Goal: Task Accomplishment & Management: Manage account settings

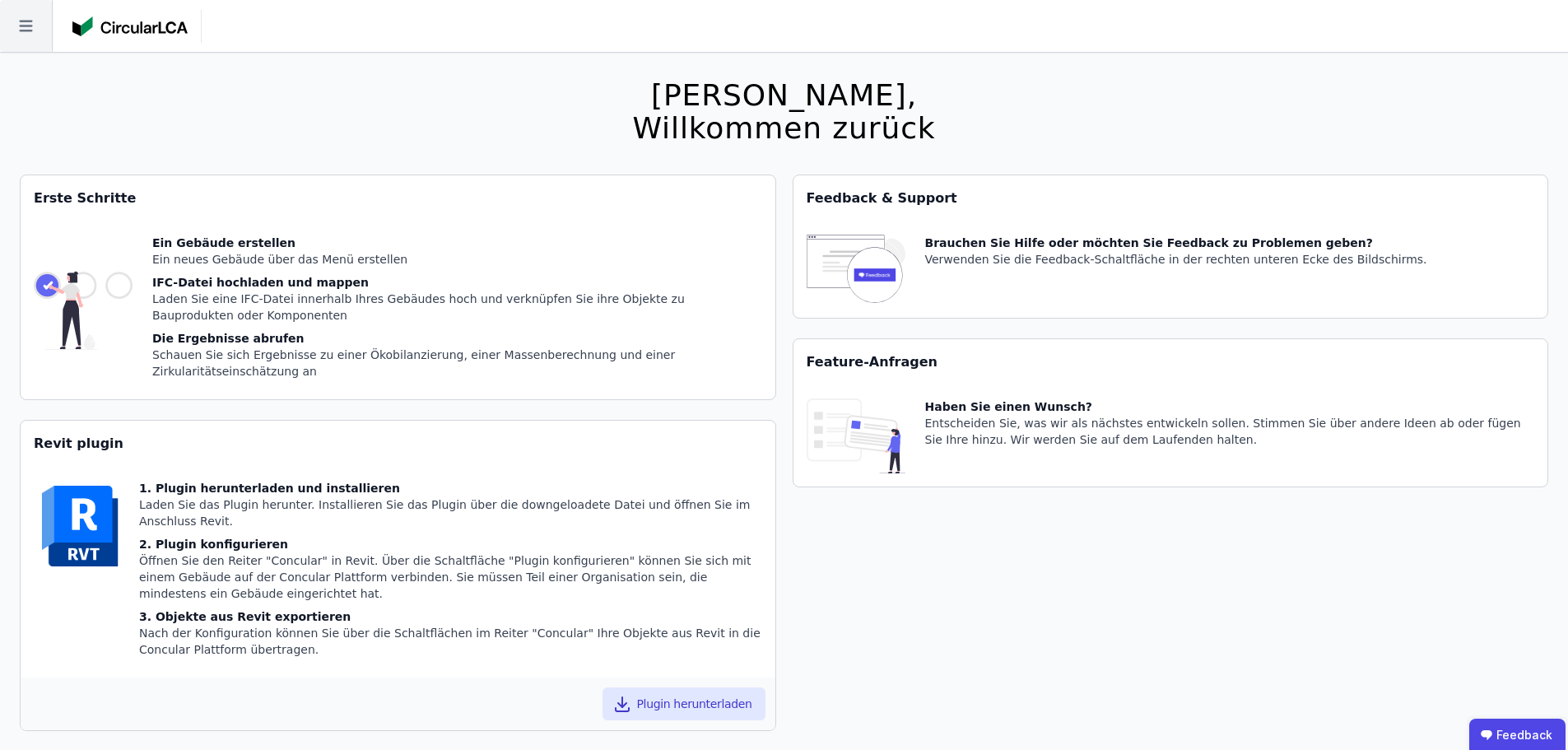
click at [32, 31] on icon at bounding box center [25, 27] width 13 height 12
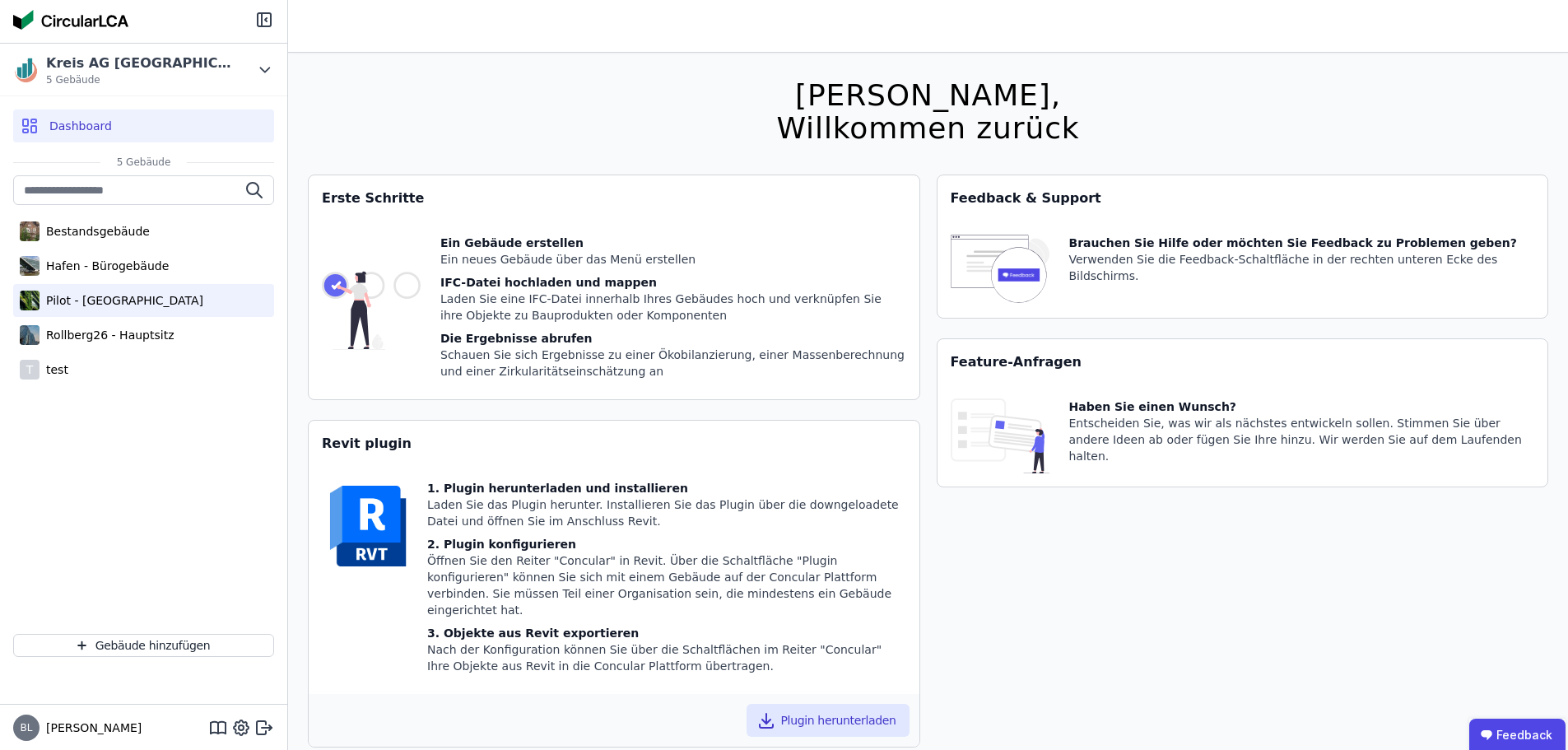
click at [93, 302] on div "Pilot - [GEOGRAPHIC_DATA]" at bounding box center [122, 300] width 164 height 17
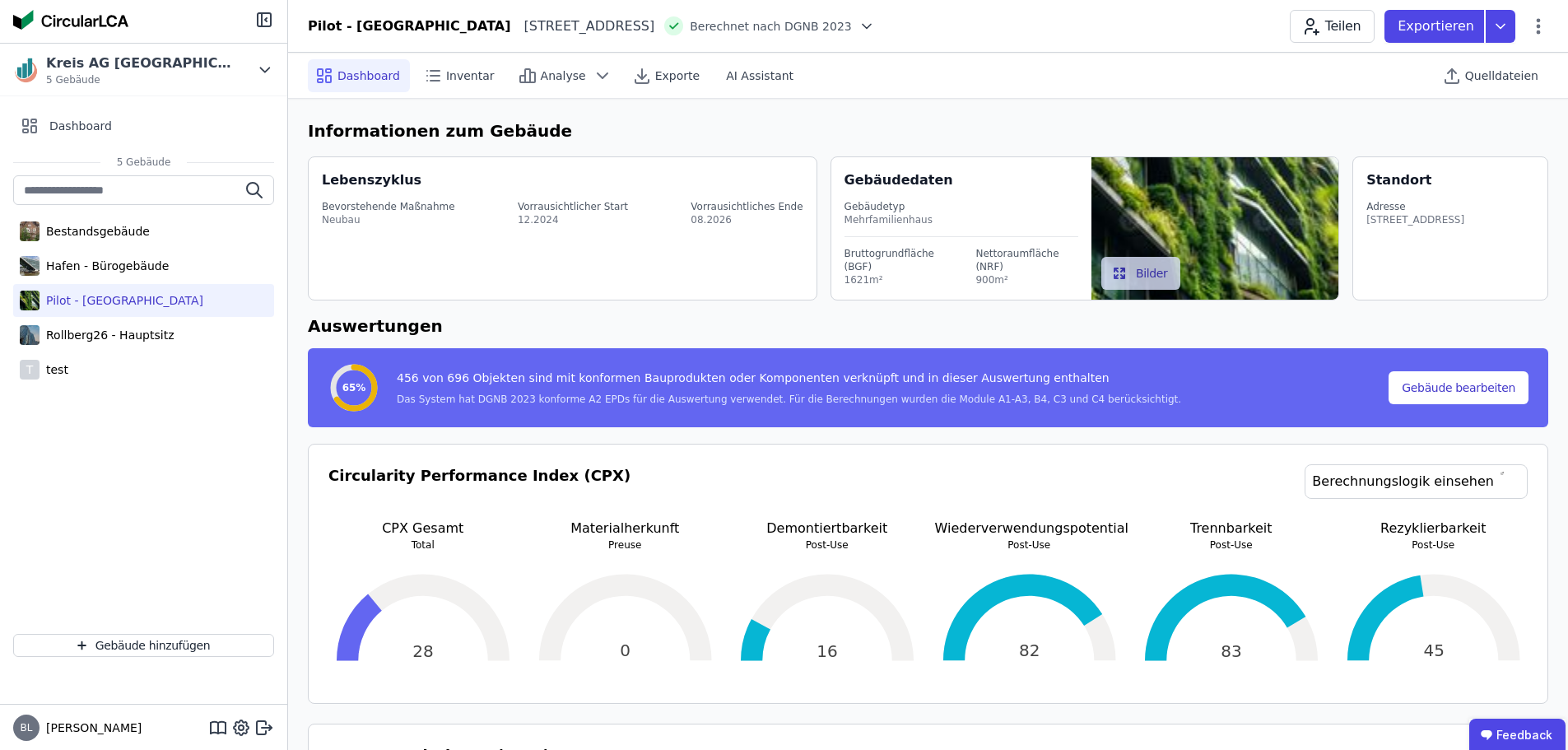
click at [1549, 22] on div "Pilot - [GEOGRAPHIC_DATA][STREET_ADDRESS][GEOGRAPHIC_DATA] nach DGNB 2023 Teile…" at bounding box center [928, 26] width 1280 height 33
click at [1538, 32] on icon at bounding box center [1539, 26] width 4 height 16
click at [1475, 162] on span "Emissionen aus Betrieb" at bounding box center [1468, 178] width 133 height 33
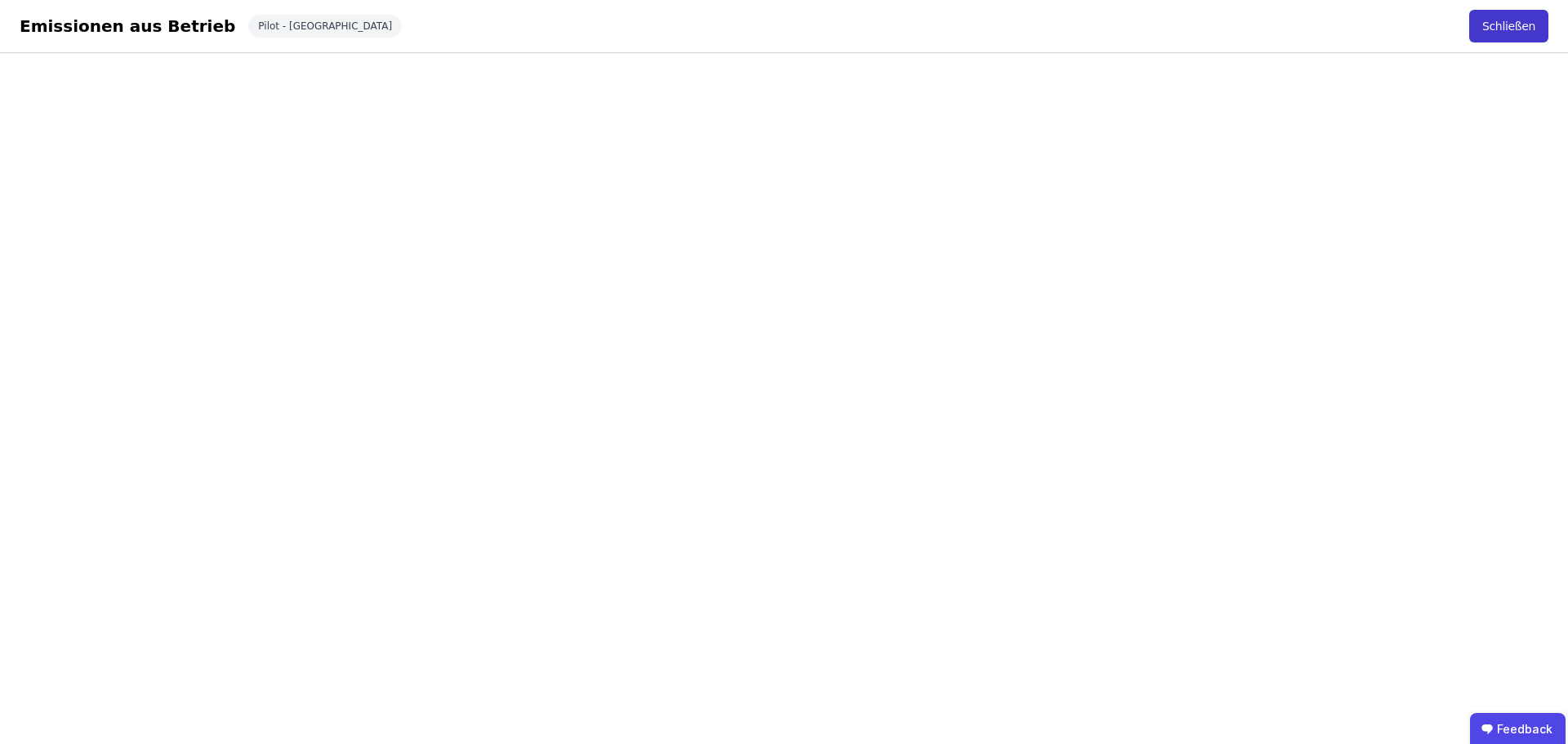
click at [1518, 21] on button "Schließen" at bounding box center [1508, 26] width 79 height 32
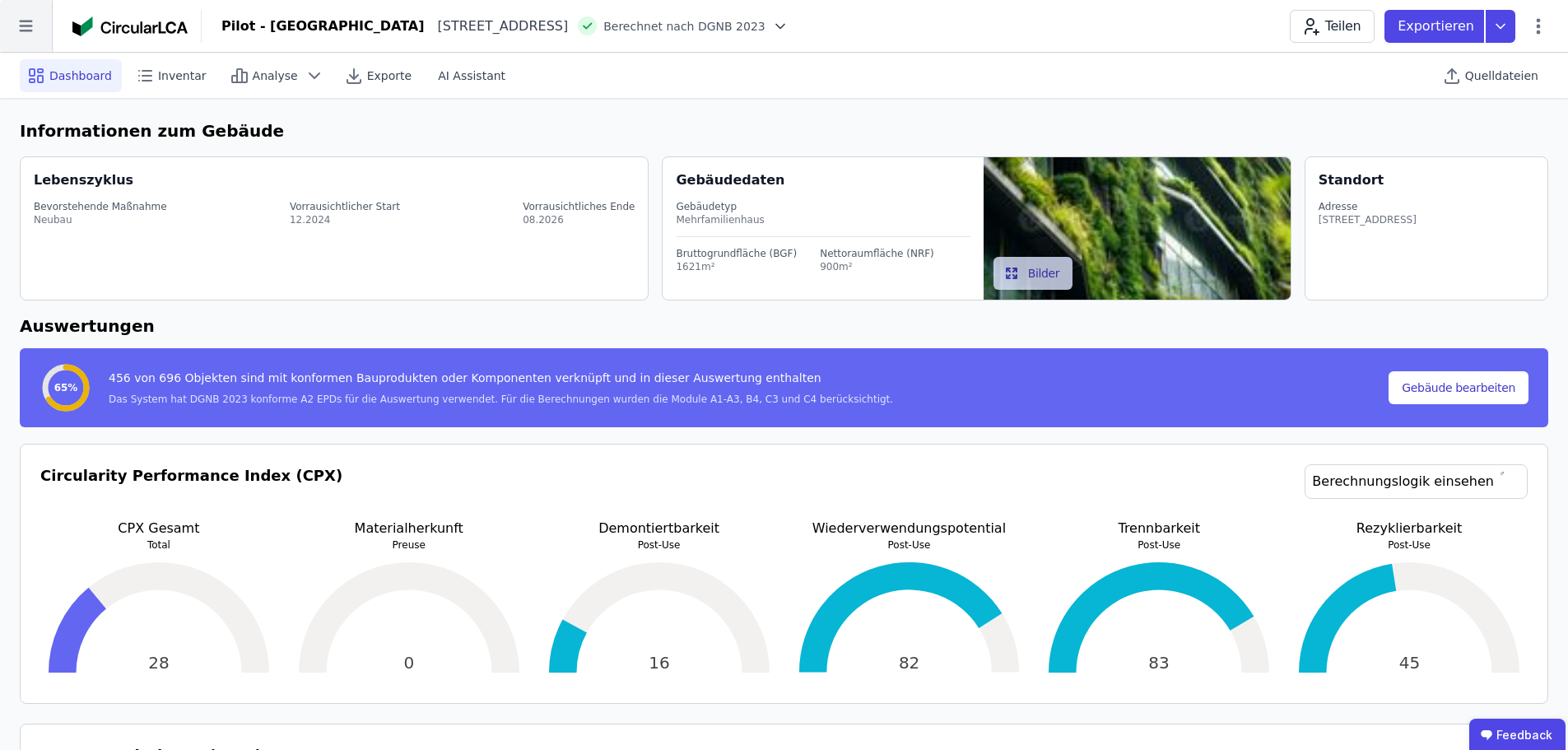
click at [8, 25] on icon at bounding box center [26, 26] width 51 height 51
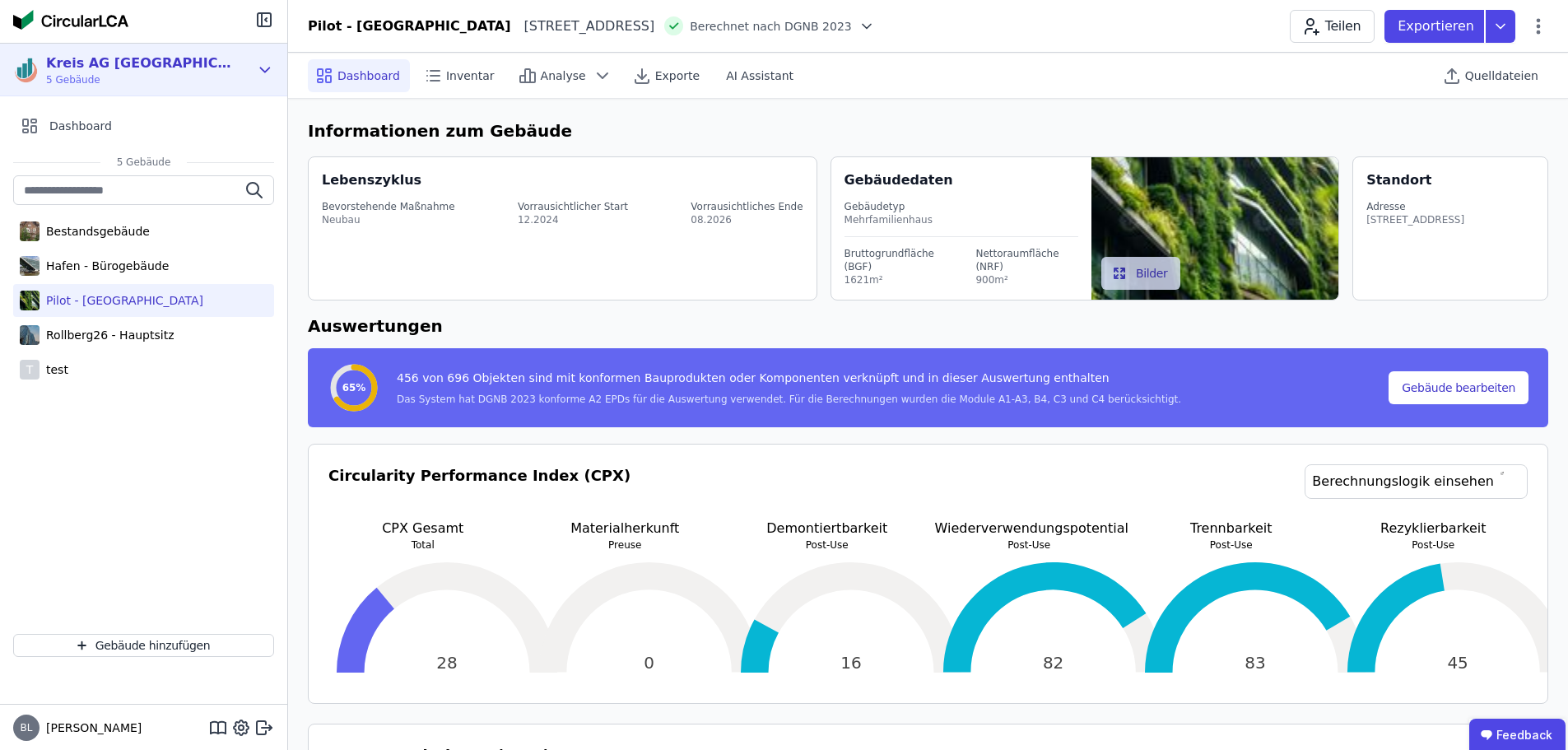
click at [137, 62] on div "Kreis AG [GEOGRAPHIC_DATA]" at bounding box center [140, 63] width 189 height 20
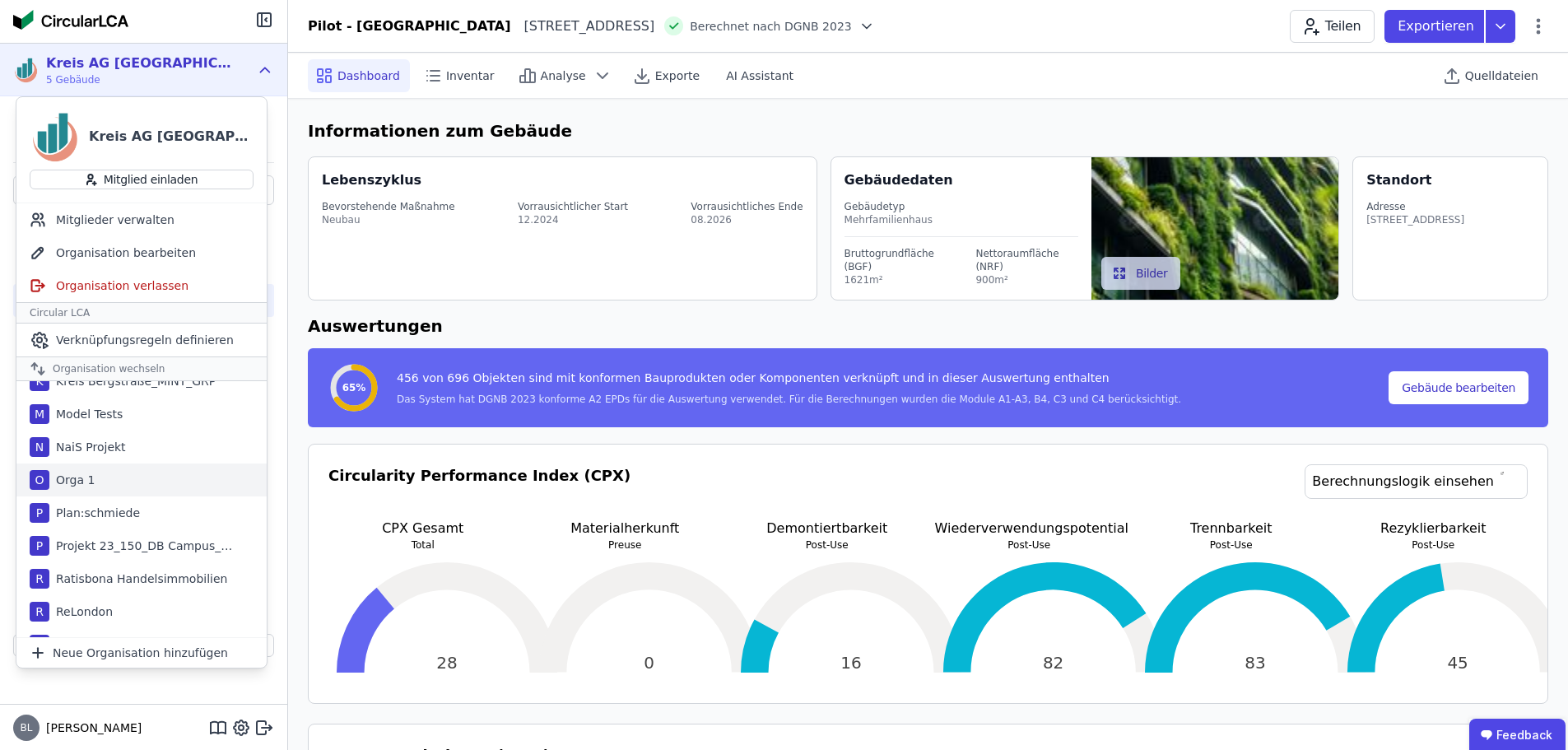
scroll to position [988, 0]
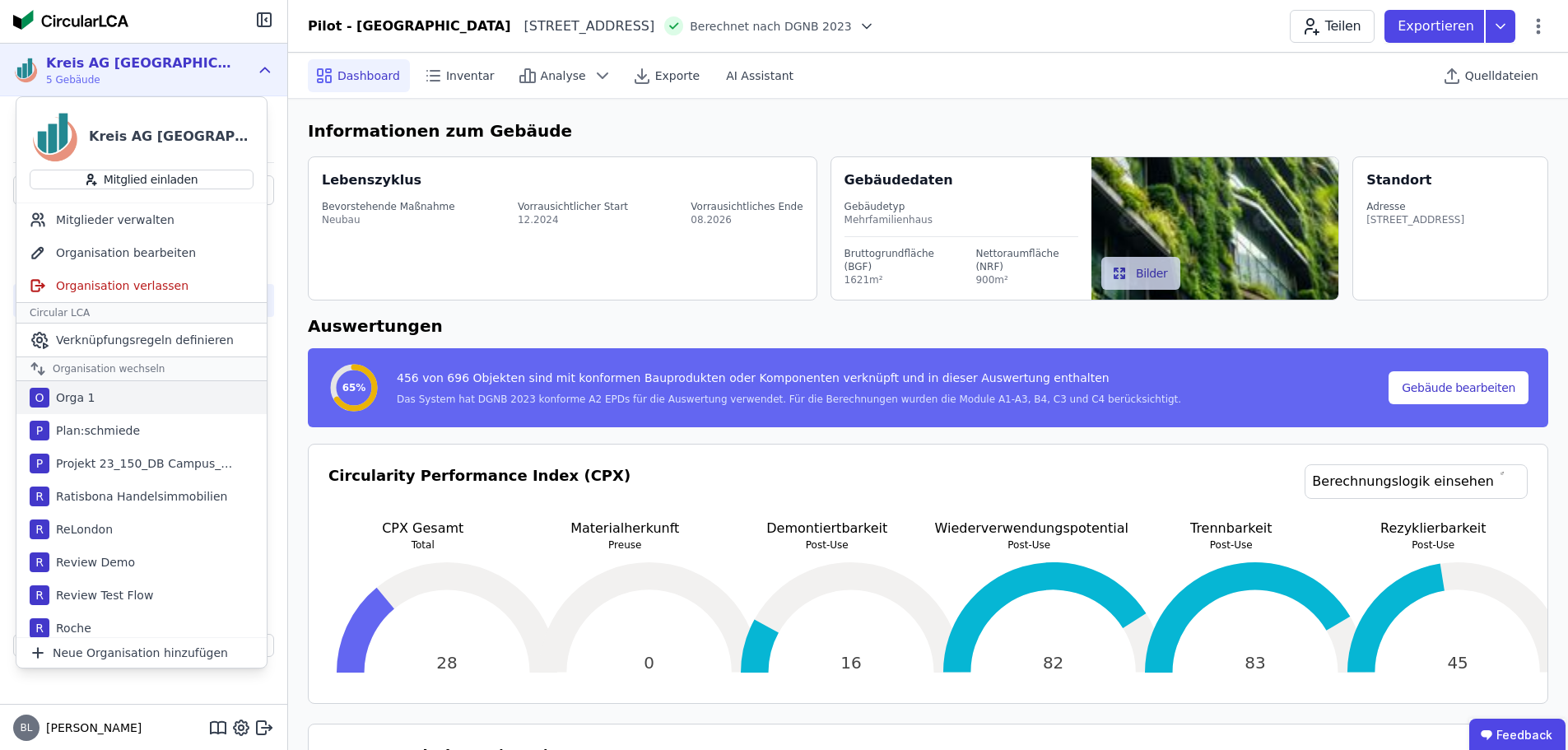
click at [61, 396] on div "Orga 1" at bounding box center [72, 398] width 46 height 17
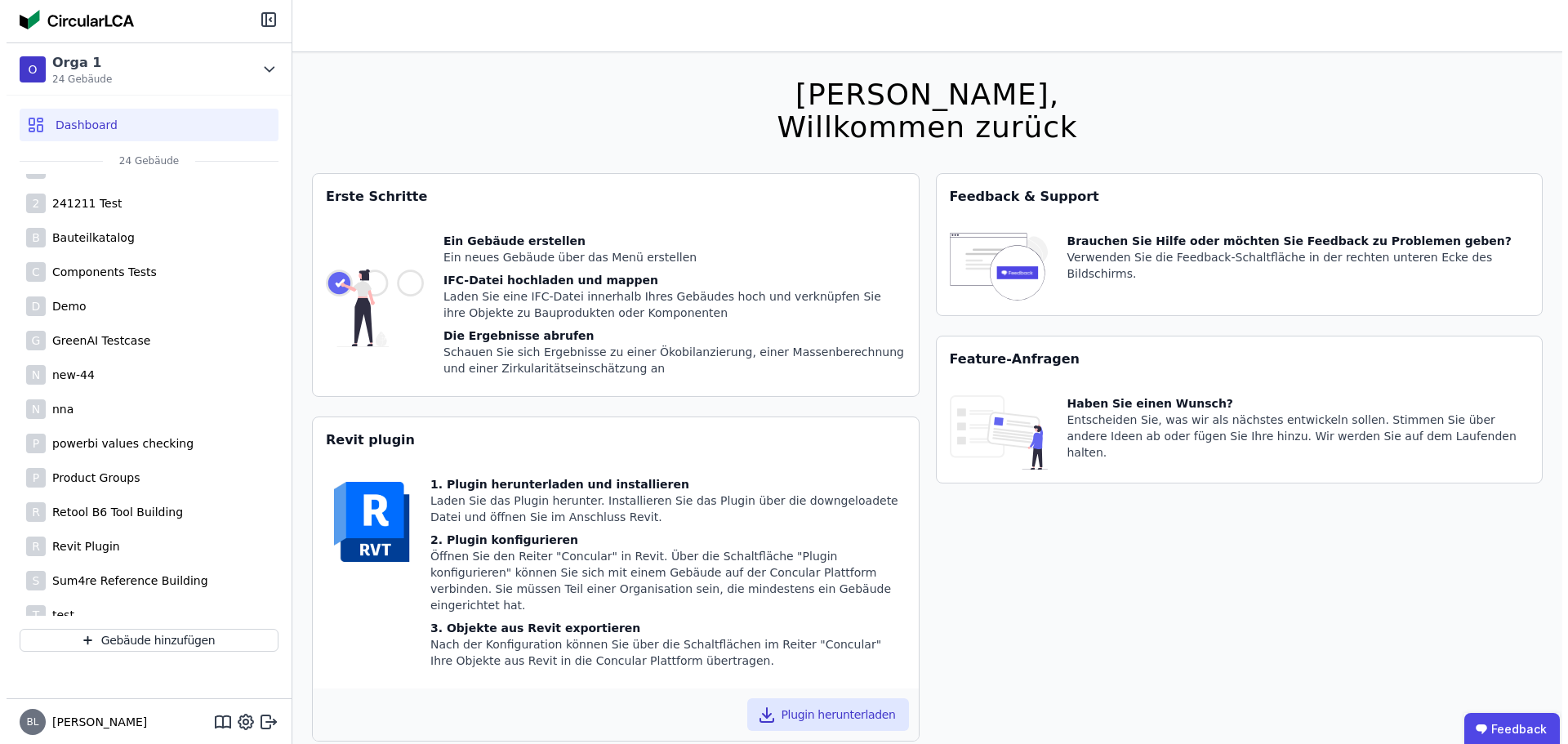
scroll to position [245, 0]
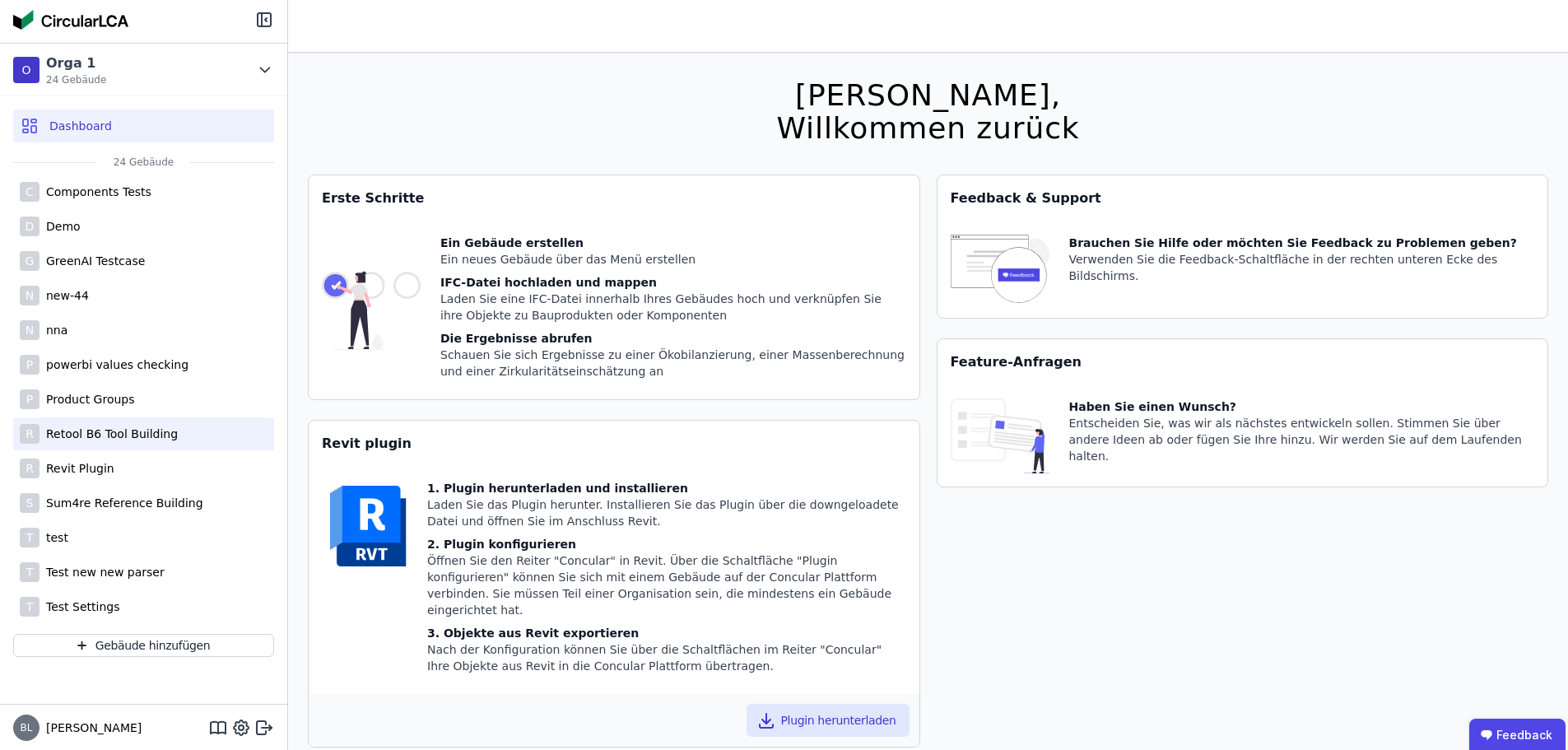
click at [145, 434] on div "Retool B6 Tool Building" at bounding box center [109, 433] width 138 height 17
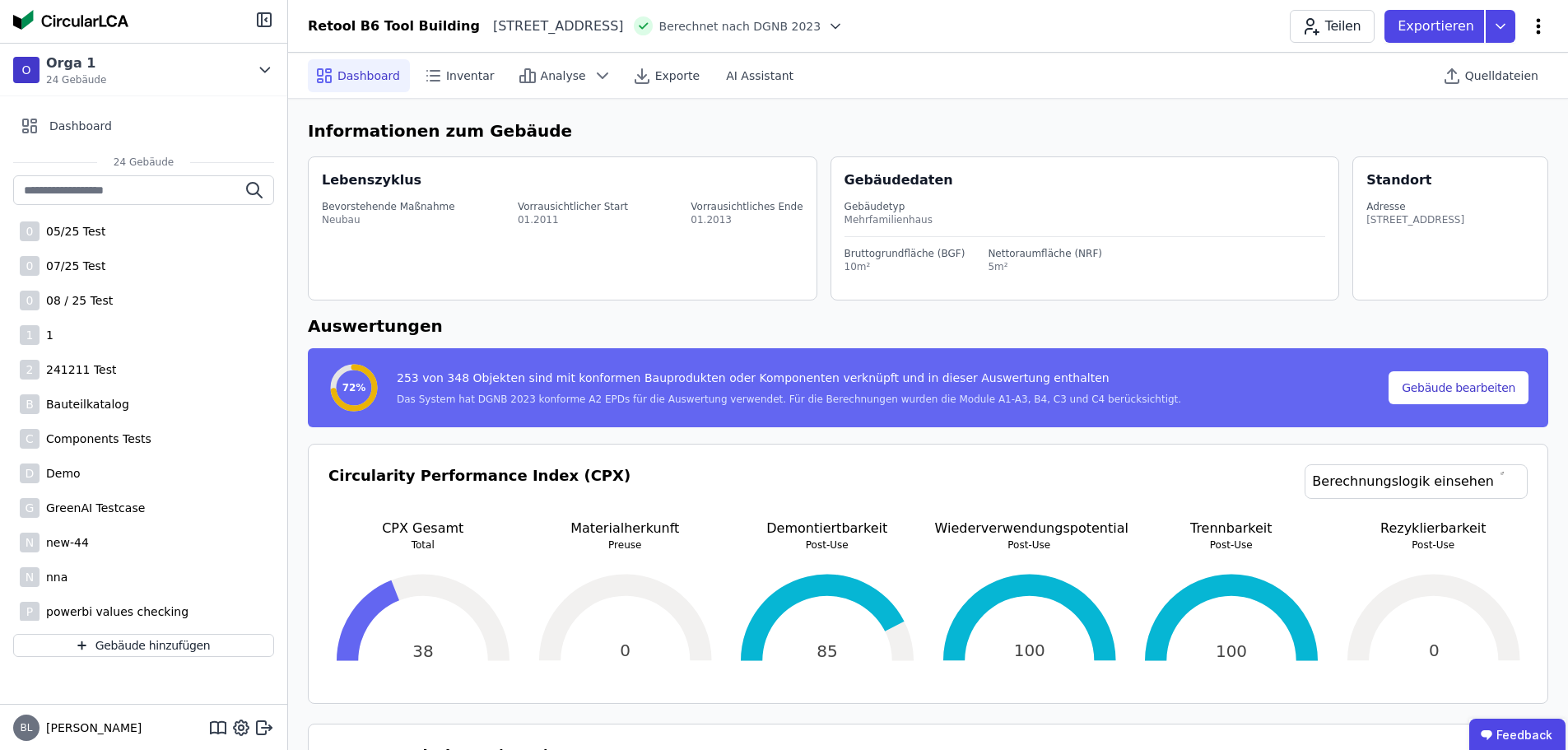
click at [1538, 24] on icon at bounding box center [1538, 27] width 20 height 20
click at [1495, 59] on span "Gebäude bearbeiten" at bounding box center [1461, 64] width 119 height 17
select select "**********"
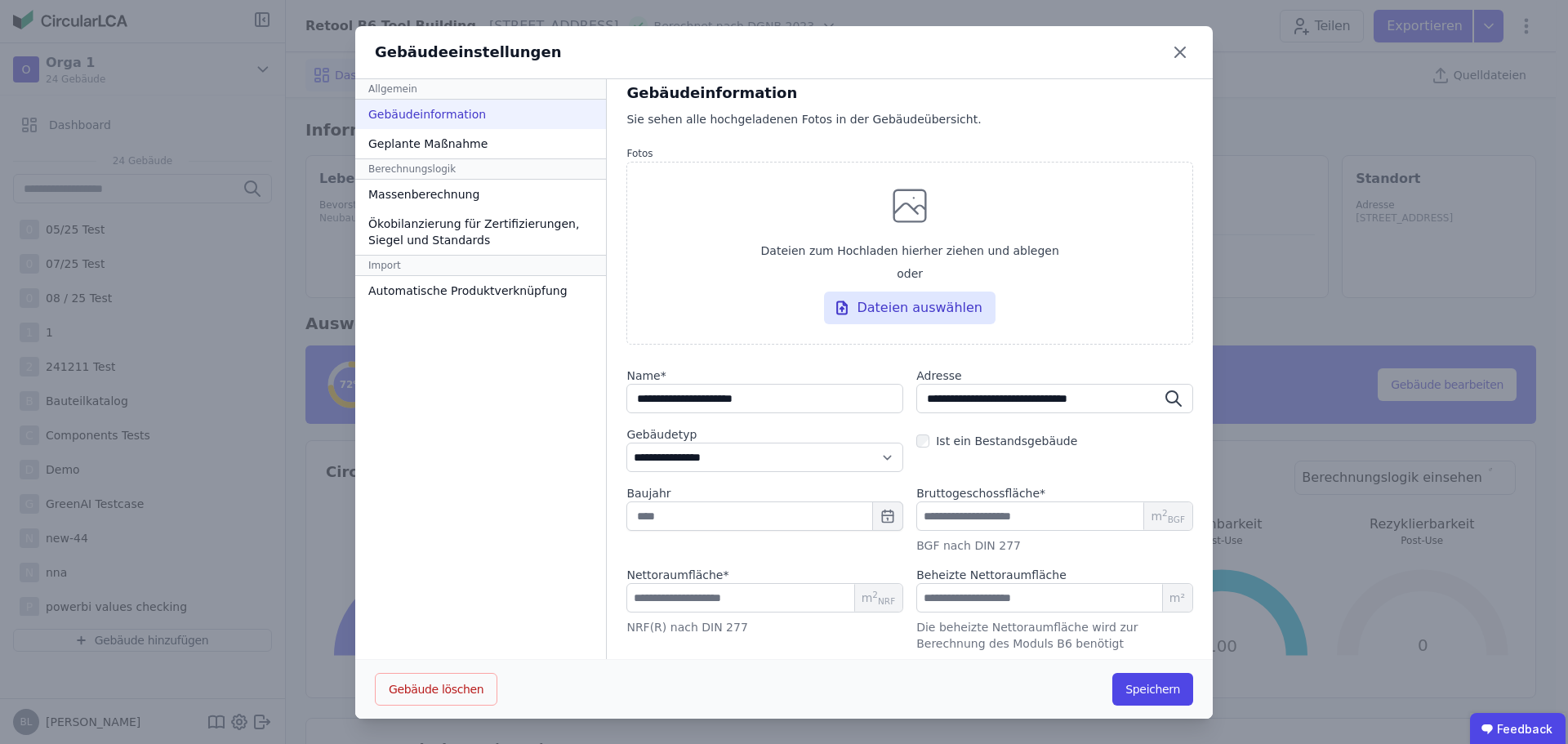
scroll to position [16, 0]
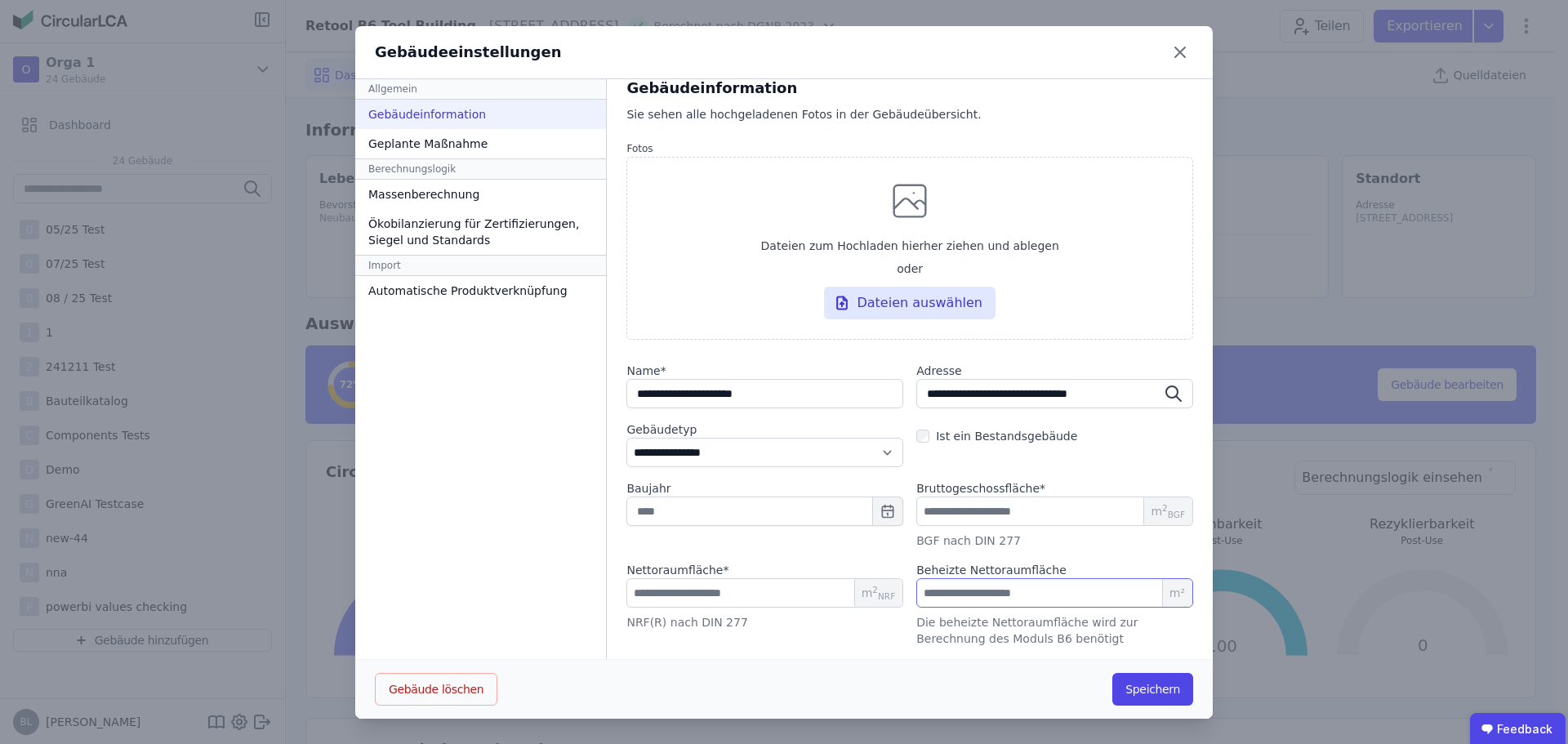
click at [963, 594] on input "number" at bounding box center [1055, 593] width 277 height 29
type input "***"
click at [1170, 695] on button "Speichern" at bounding box center [1153, 689] width 80 height 32
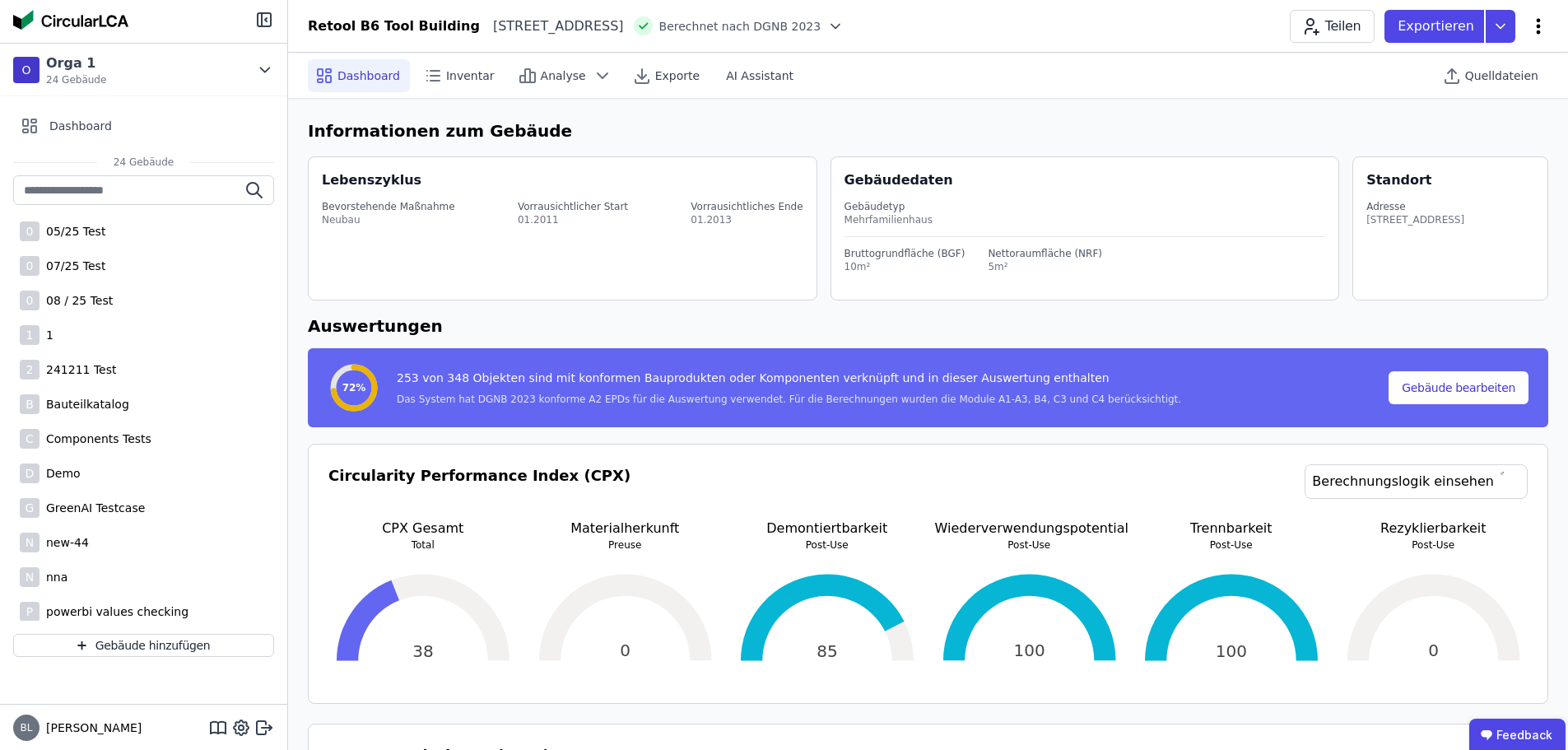
click at [1536, 24] on icon at bounding box center [1538, 27] width 20 height 20
click at [1491, 62] on span "Gebäude bearbeiten" at bounding box center [1461, 64] width 119 height 17
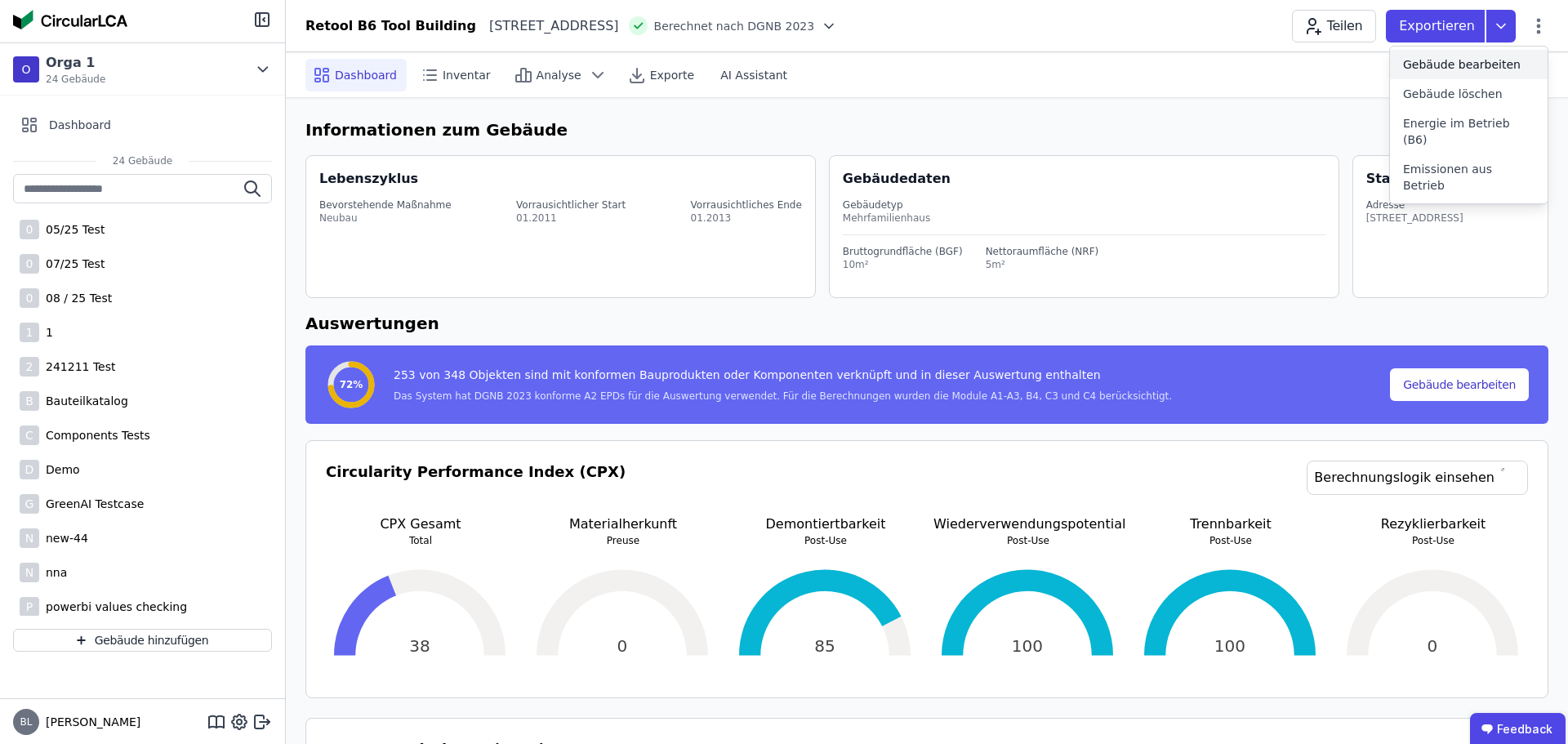
select select "**********"
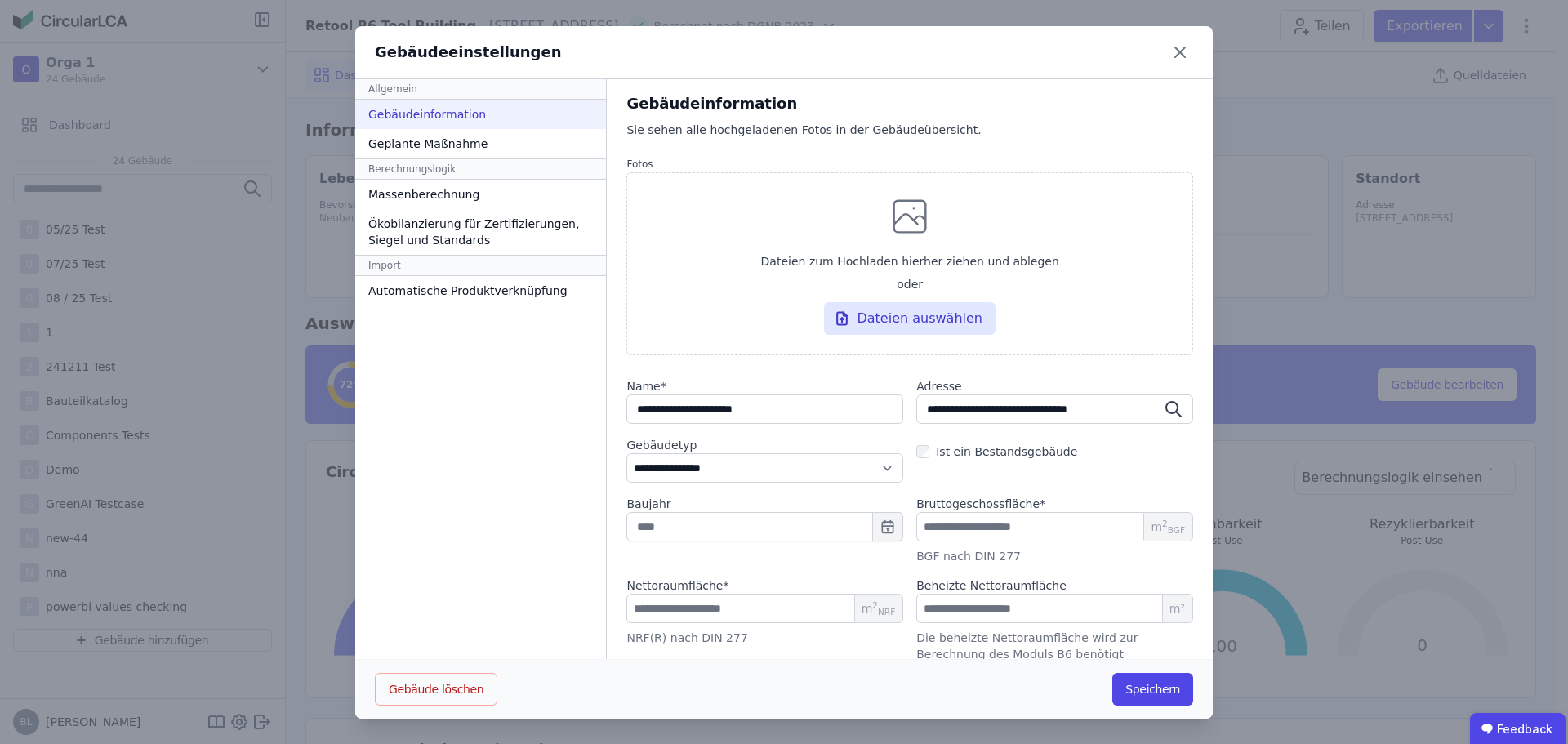
click at [787, 494] on div "**********" at bounding box center [910, 377] width 567 height 570
click at [797, 480] on select "**********" at bounding box center [764, 468] width 277 height 29
click at [441, 465] on div "Allgemein Gebäudeinformation Geplante Maßnahme Berechnungslogik Massenberechnun…" at bounding box center [481, 370] width 251 height 581
click at [1175, 56] on icon at bounding box center [1179, 52] width 26 height 27
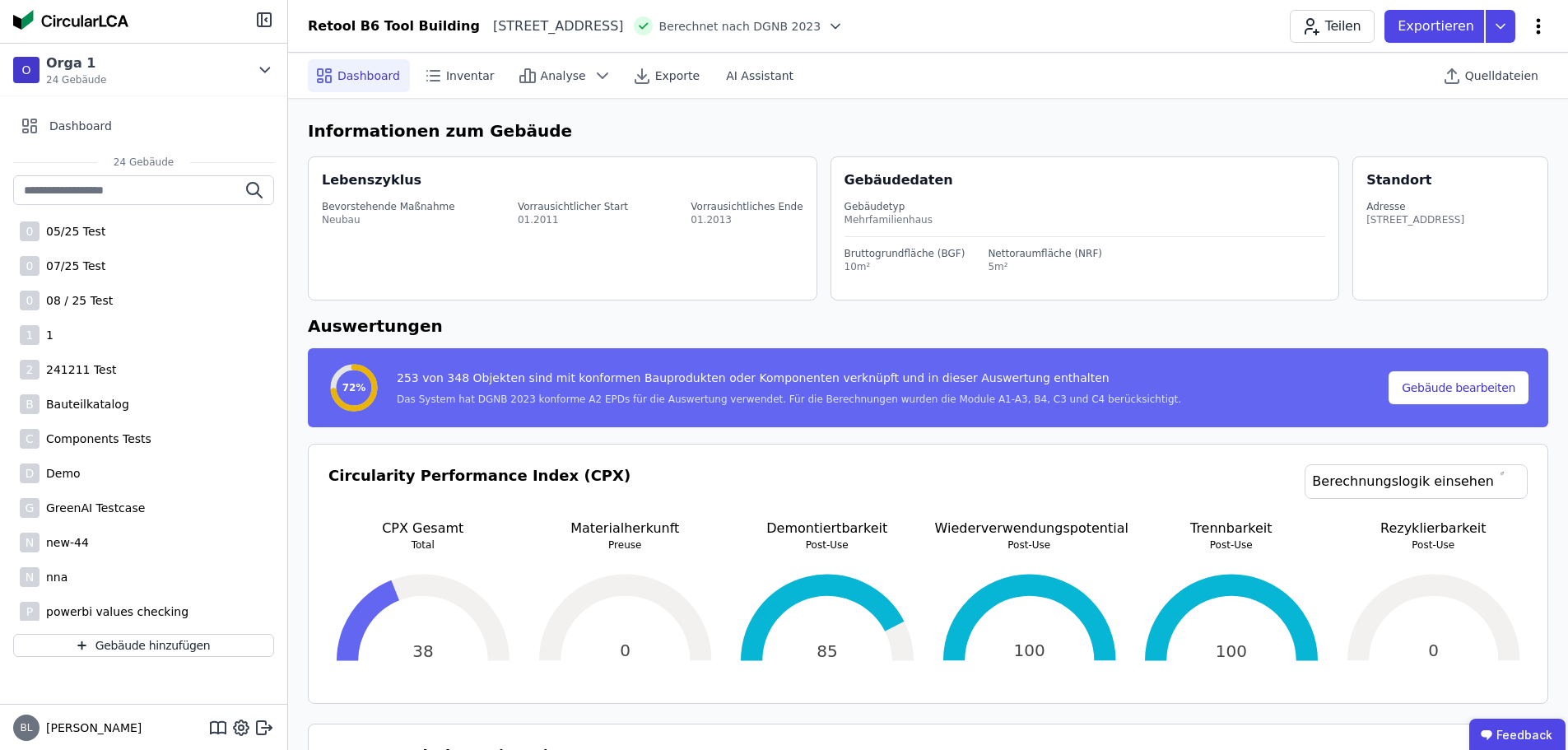
click at [1537, 24] on icon at bounding box center [1538, 27] width 20 height 20
click at [1474, 162] on span "Emissionen aus Betrieb" at bounding box center [1468, 178] width 133 height 33
